Goal: Use online tool/utility: Utilize a website feature to perform a specific function

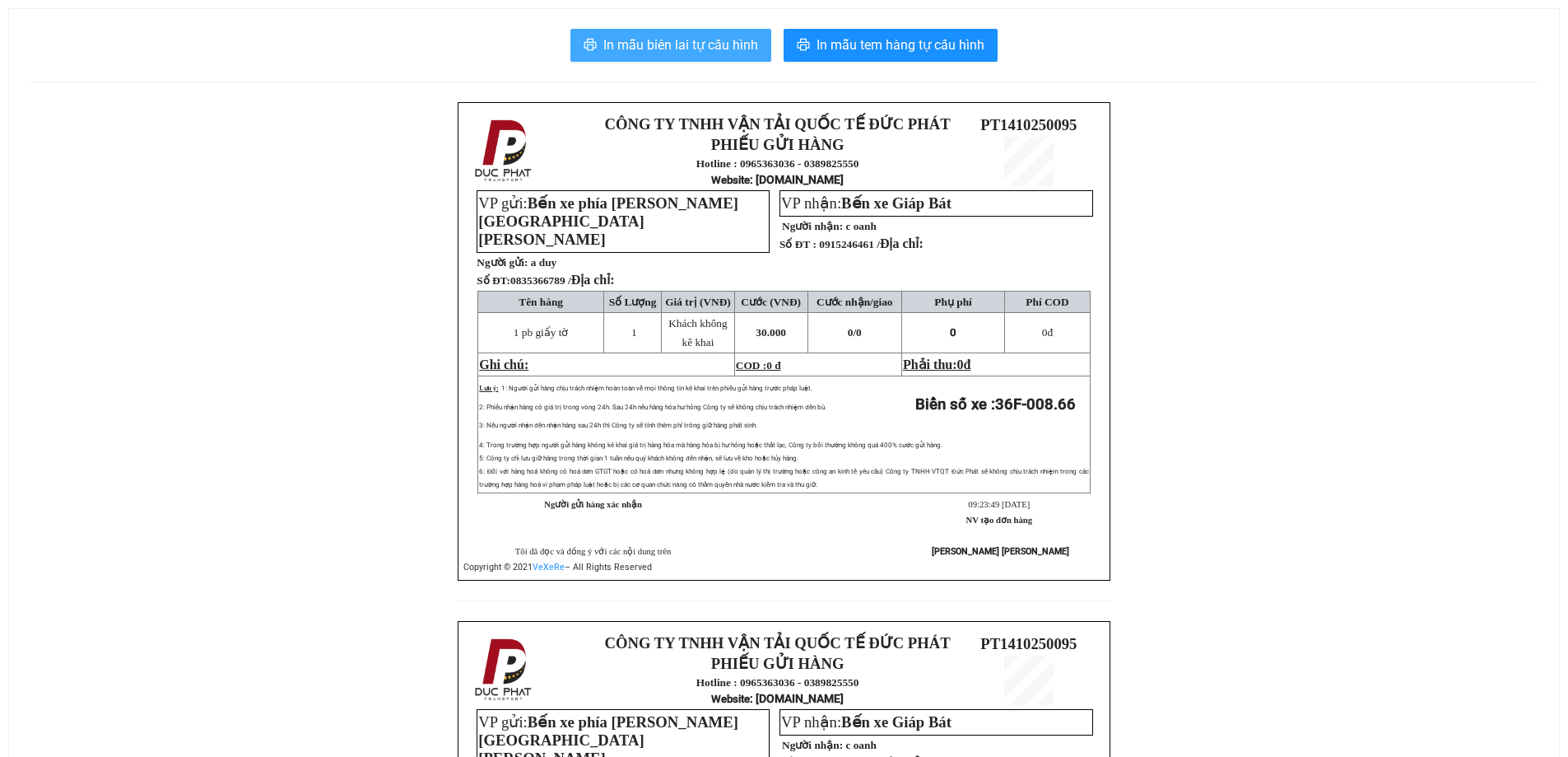
click at [710, 42] on span "In mẫu biên lai tự cấu hình" at bounding box center [680, 44] width 155 height 20
click at [677, 49] on span "In mẫu biên lai tự cấu hình" at bounding box center [680, 44] width 155 height 20
